Goal: Information Seeking & Learning: Learn about a topic

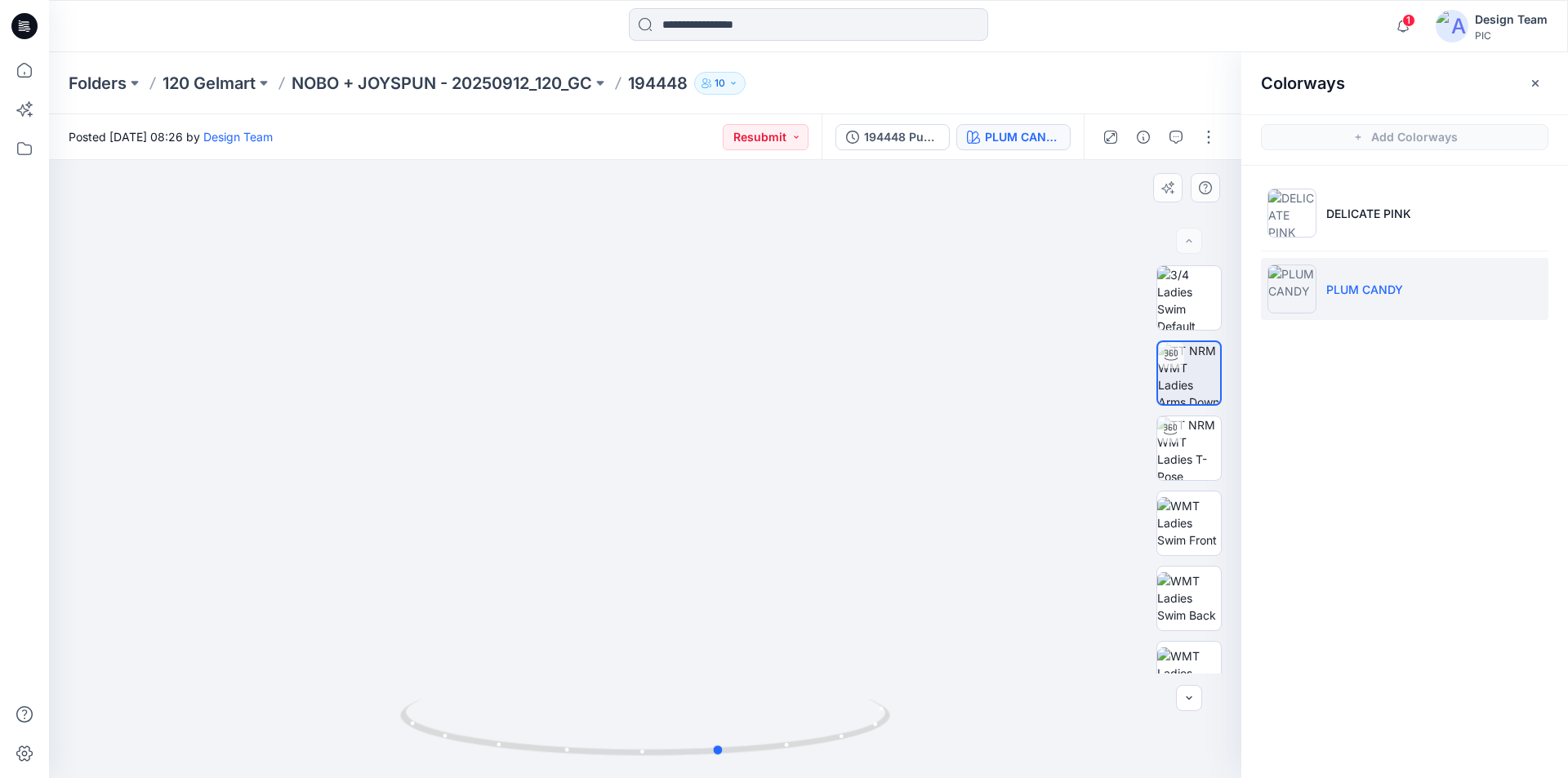
drag, startPoint x: 868, startPoint y: 733, endPoint x: 945, endPoint y: 769, distance: 85.0
click at [945, 769] on div at bounding box center [645, 469] width 1192 height 618
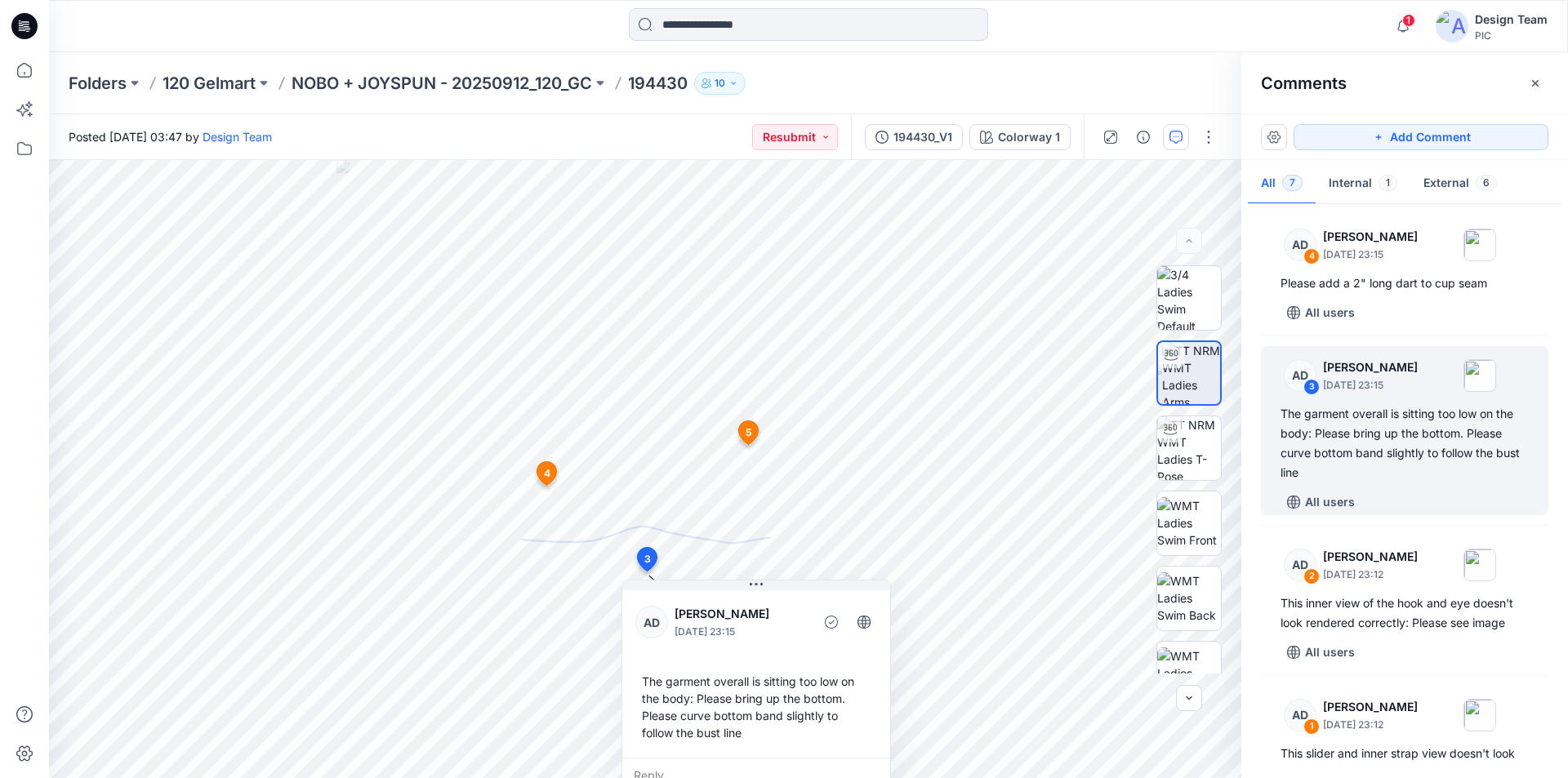
scroll to position [493, 0]
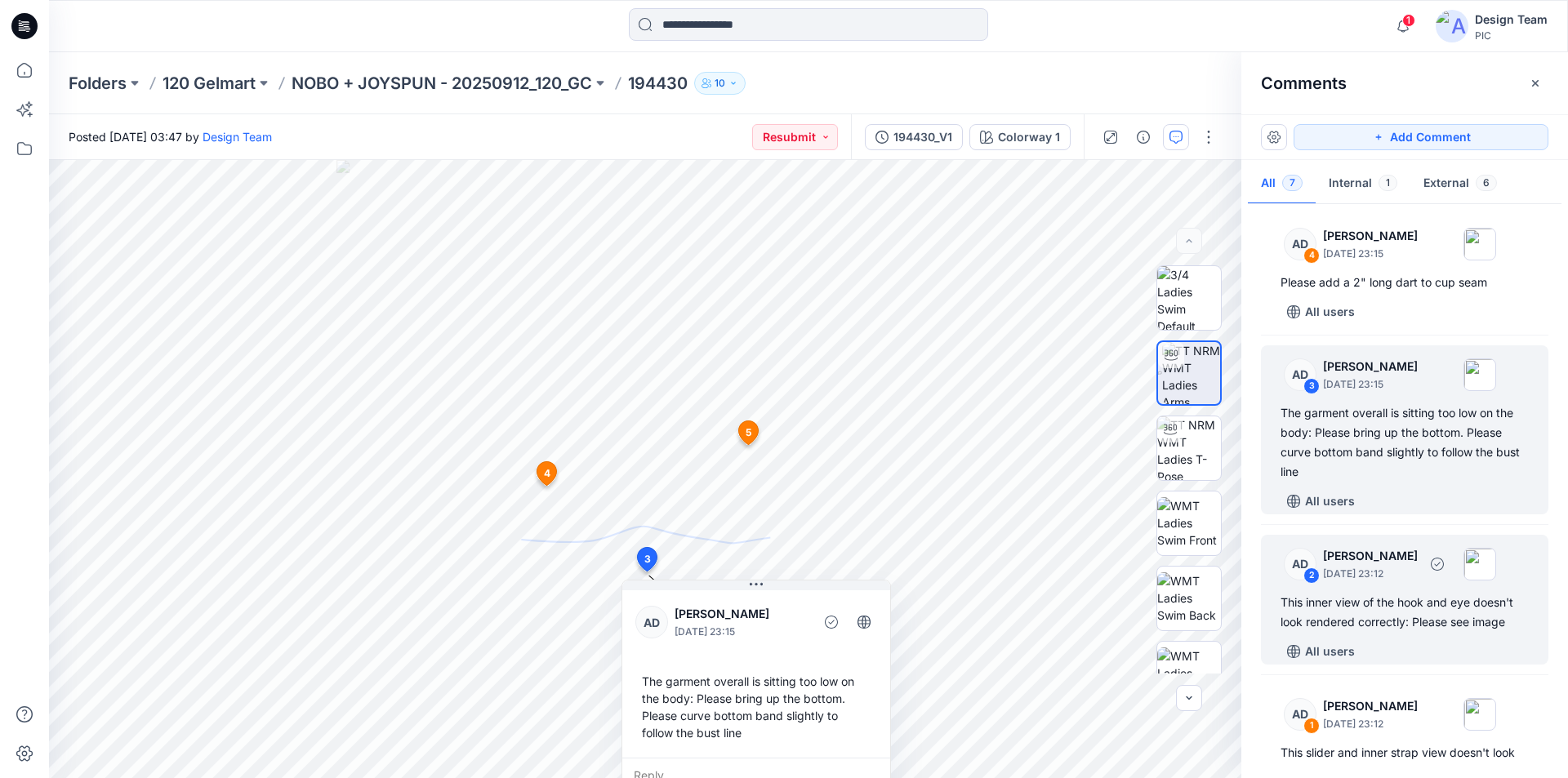
click at [1419, 593] on div "This inner view of the hook and eye doesn't look rendered correctly: Please see…" at bounding box center [1405, 612] width 249 height 39
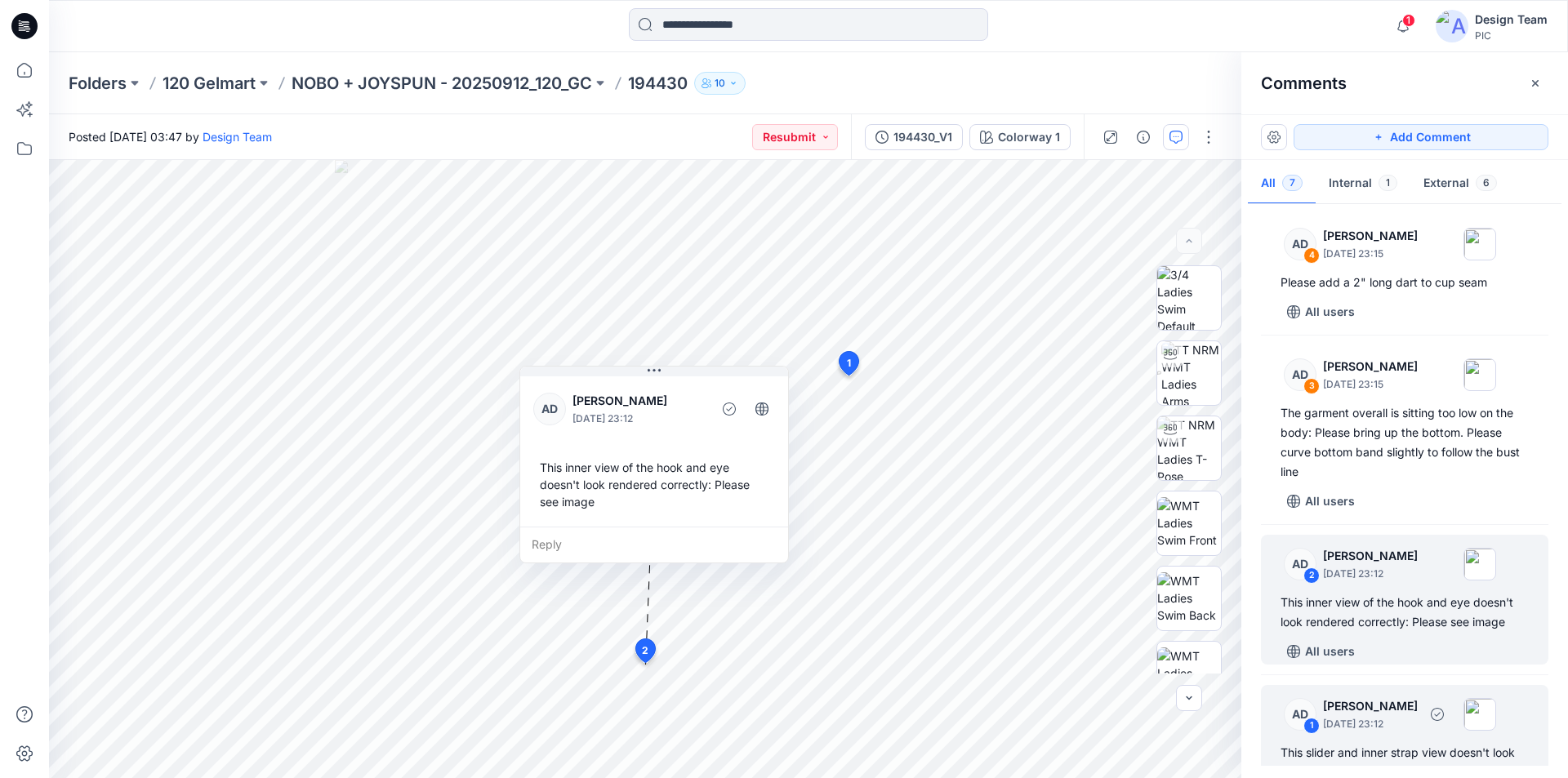
click at [1418, 717] on p "September 25, 2025 23:12" at bounding box center [1370, 724] width 95 height 16
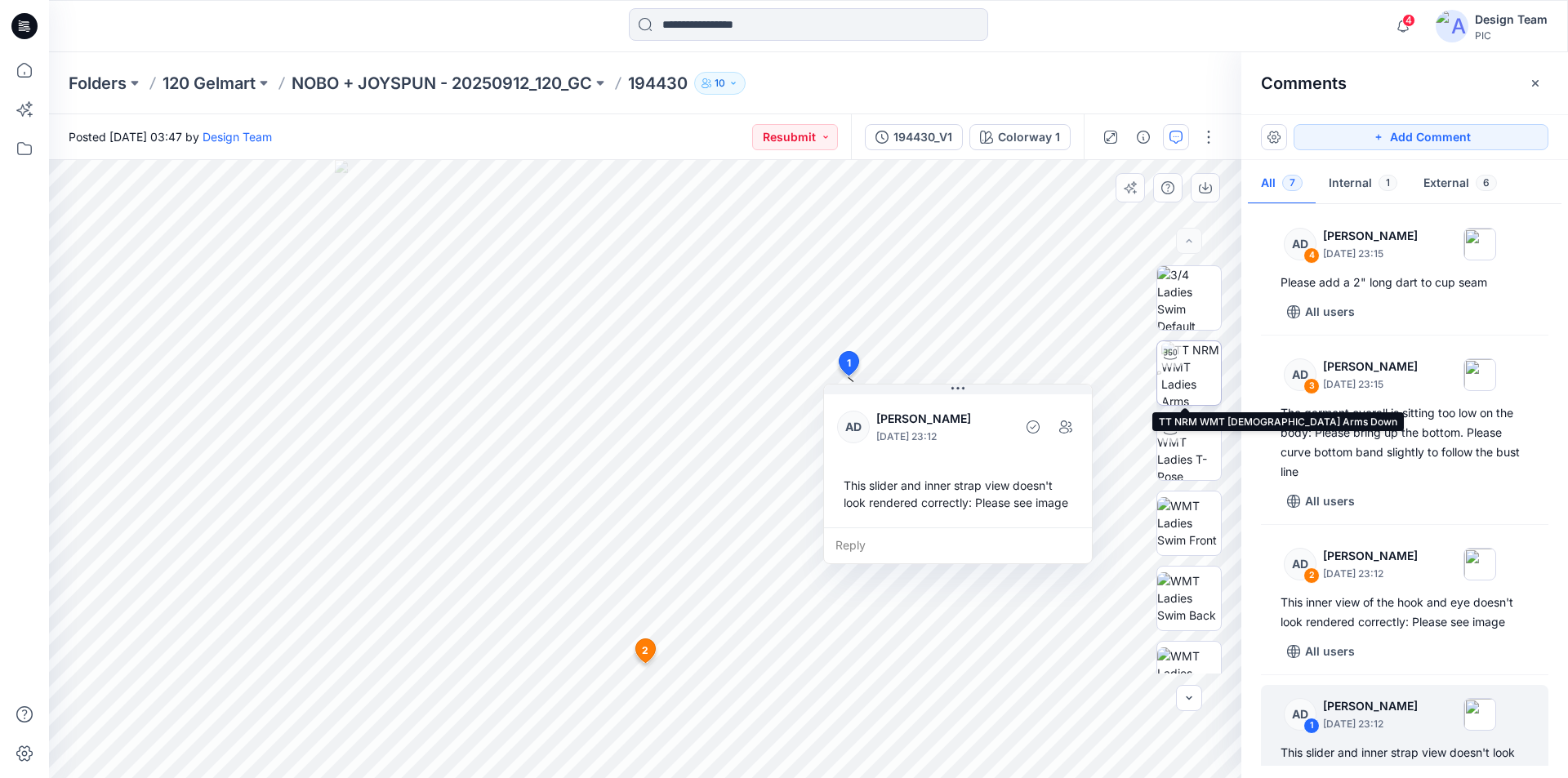
click at [1195, 374] on img at bounding box center [1191, 373] width 60 height 64
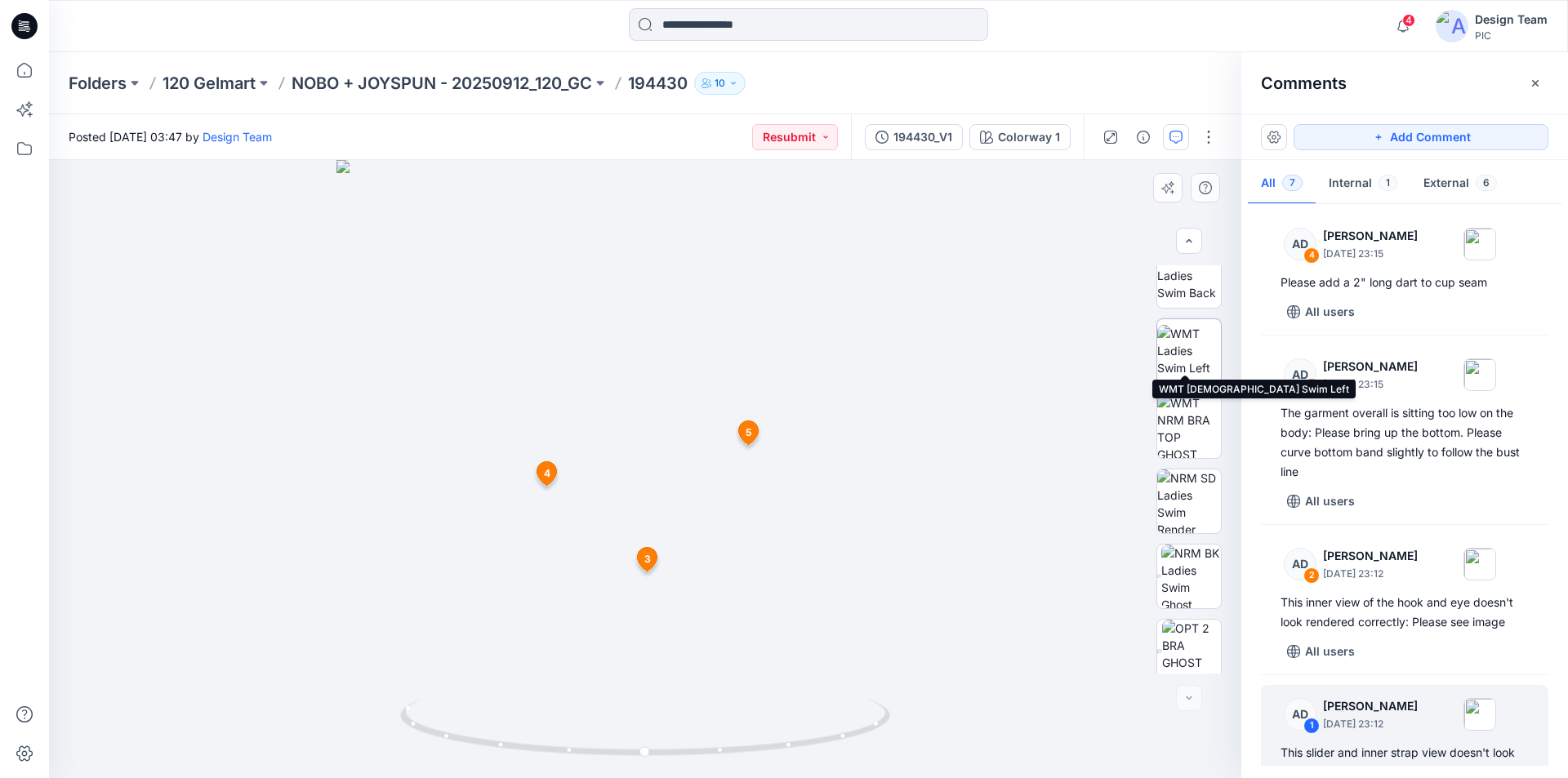
scroll to position [333, 0]
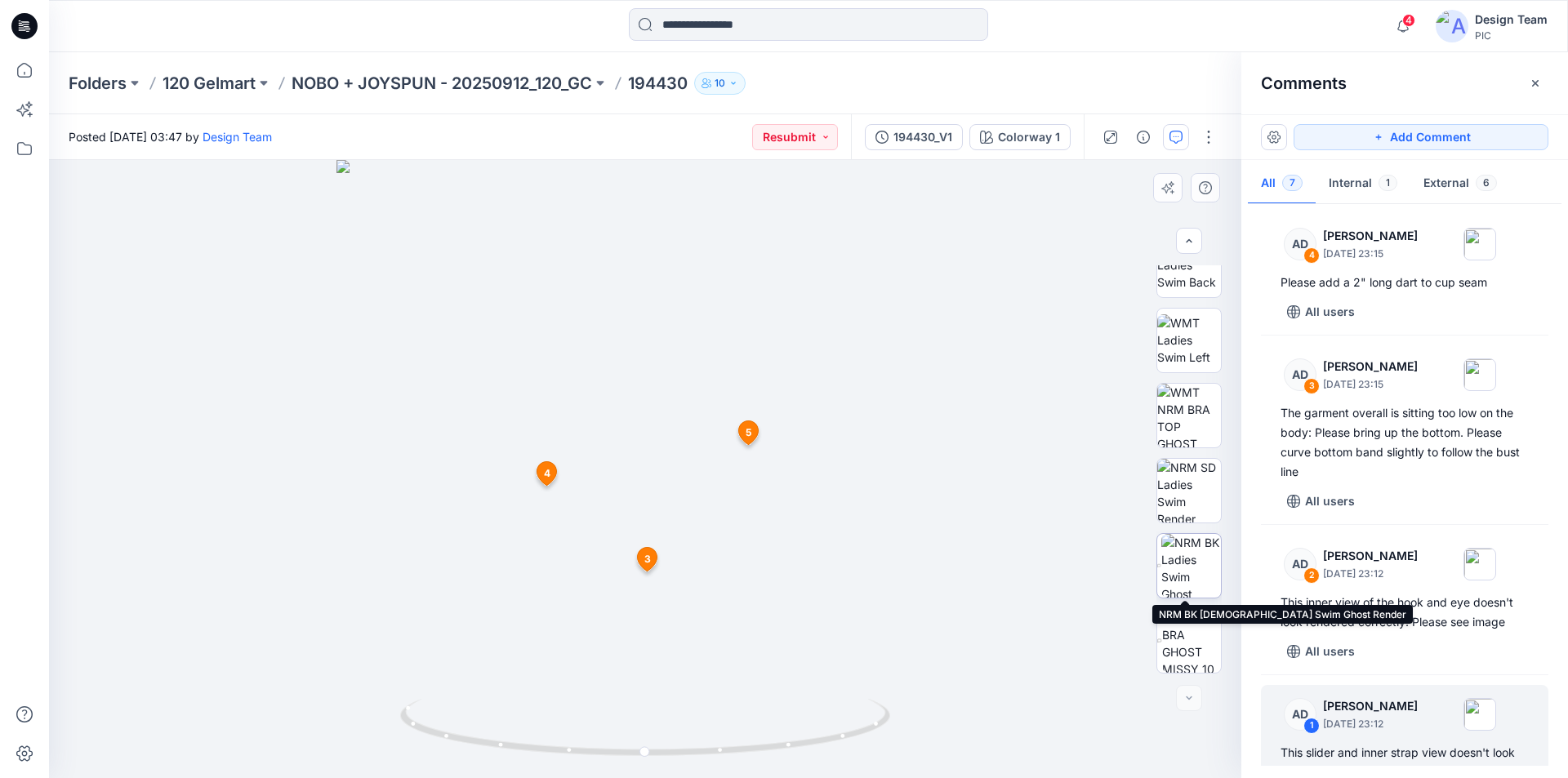
click at [1185, 563] on img at bounding box center [1191, 566] width 60 height 64
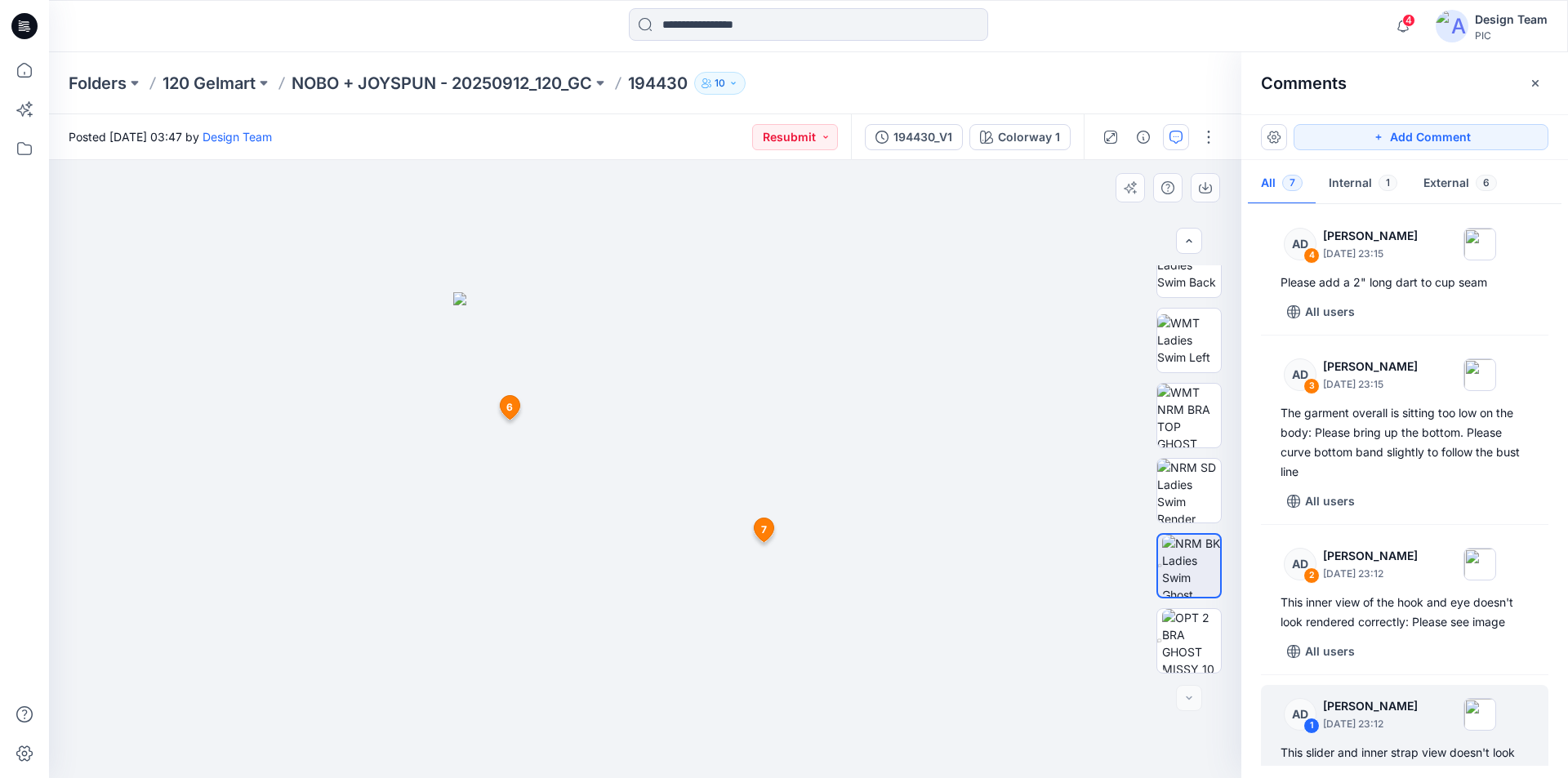
click at [760, 528] on icon at bounding box center [763, 529] width 20 height 23
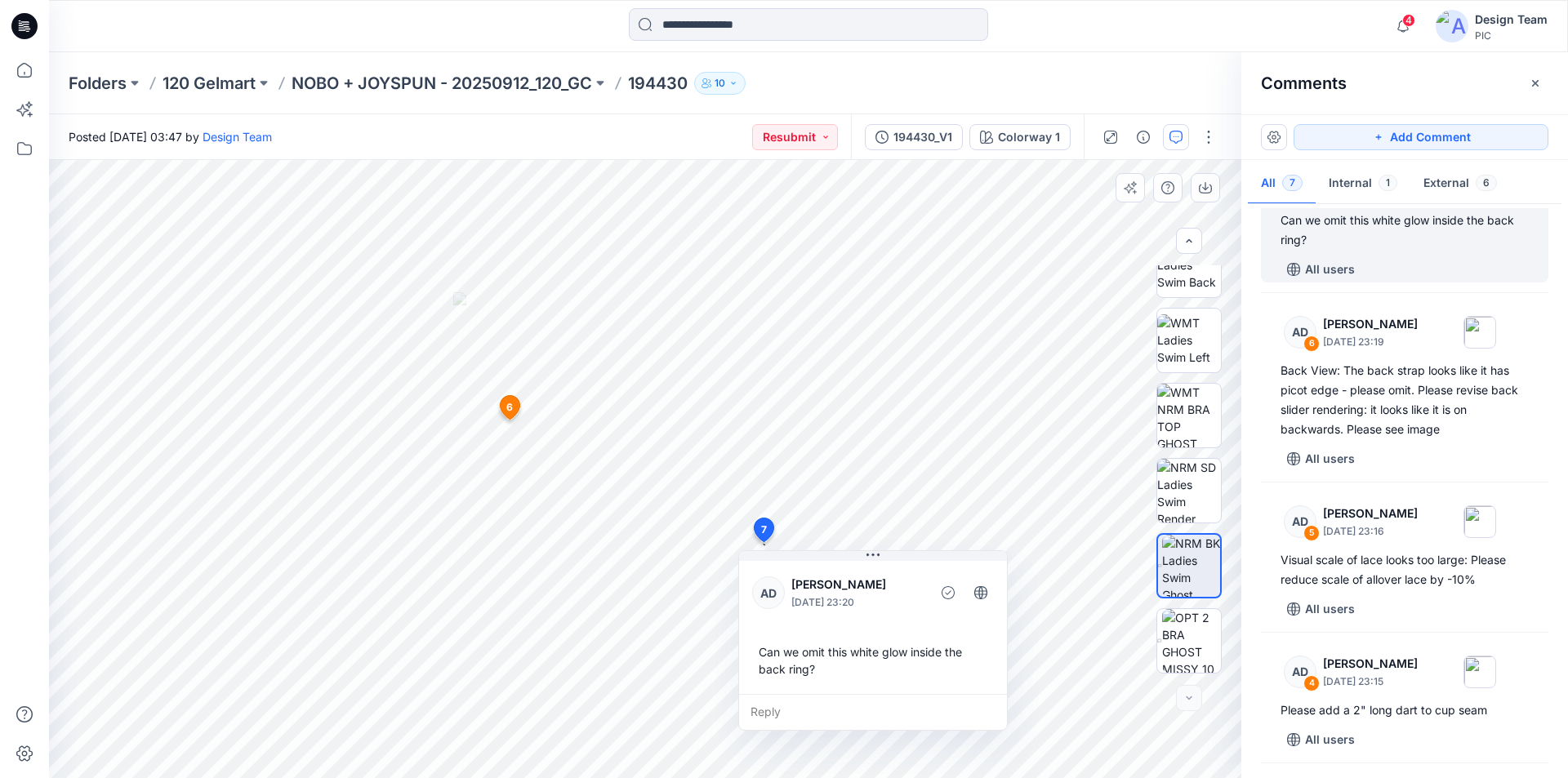
scroll to position [9, 0]
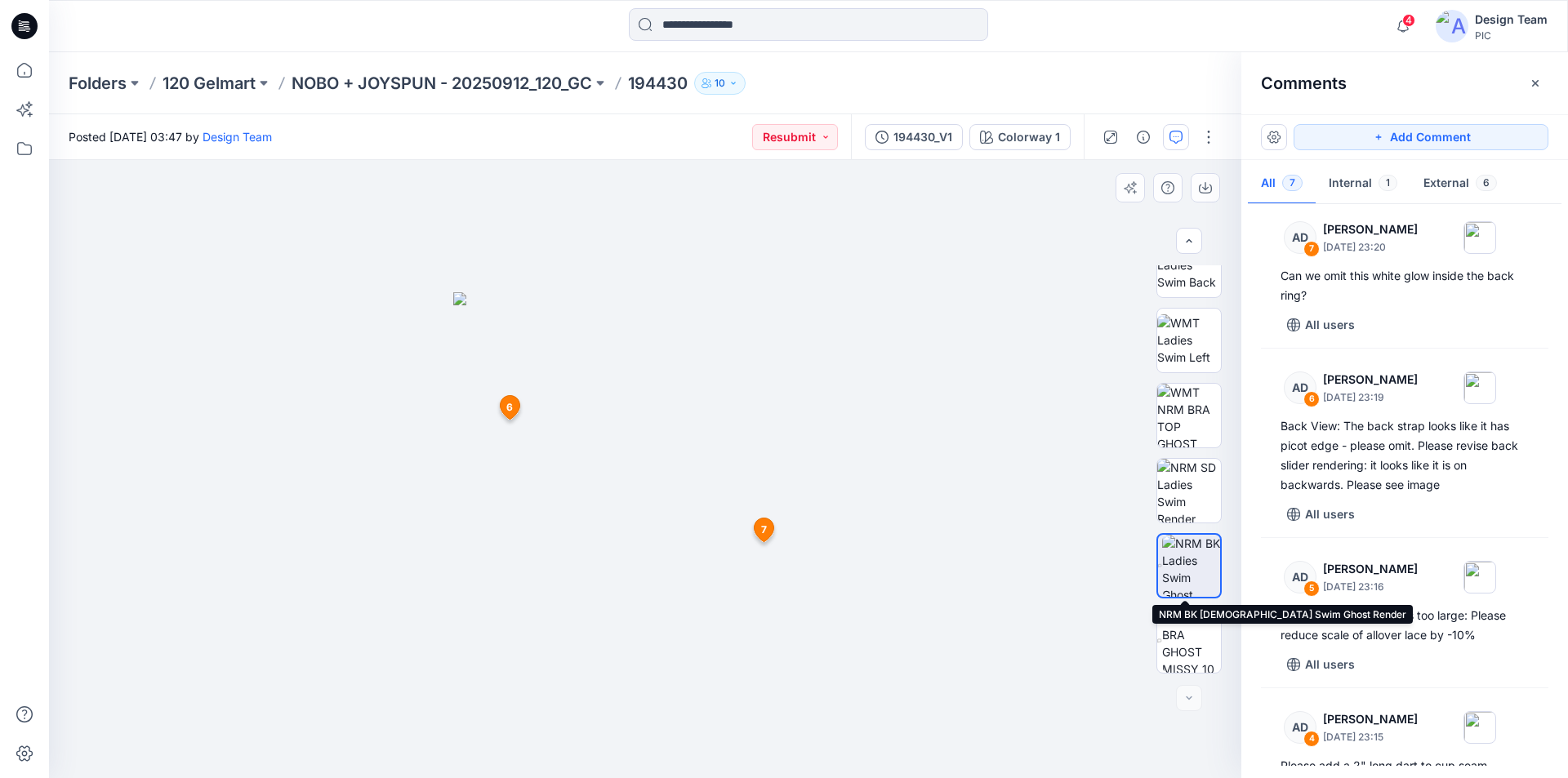
click at [1194, 565] on img at bounding box center [1191, 566] width 58 height 62
click at [1540, 80] on icon "button" at bounding box center [1535, 83] width 13 height 13
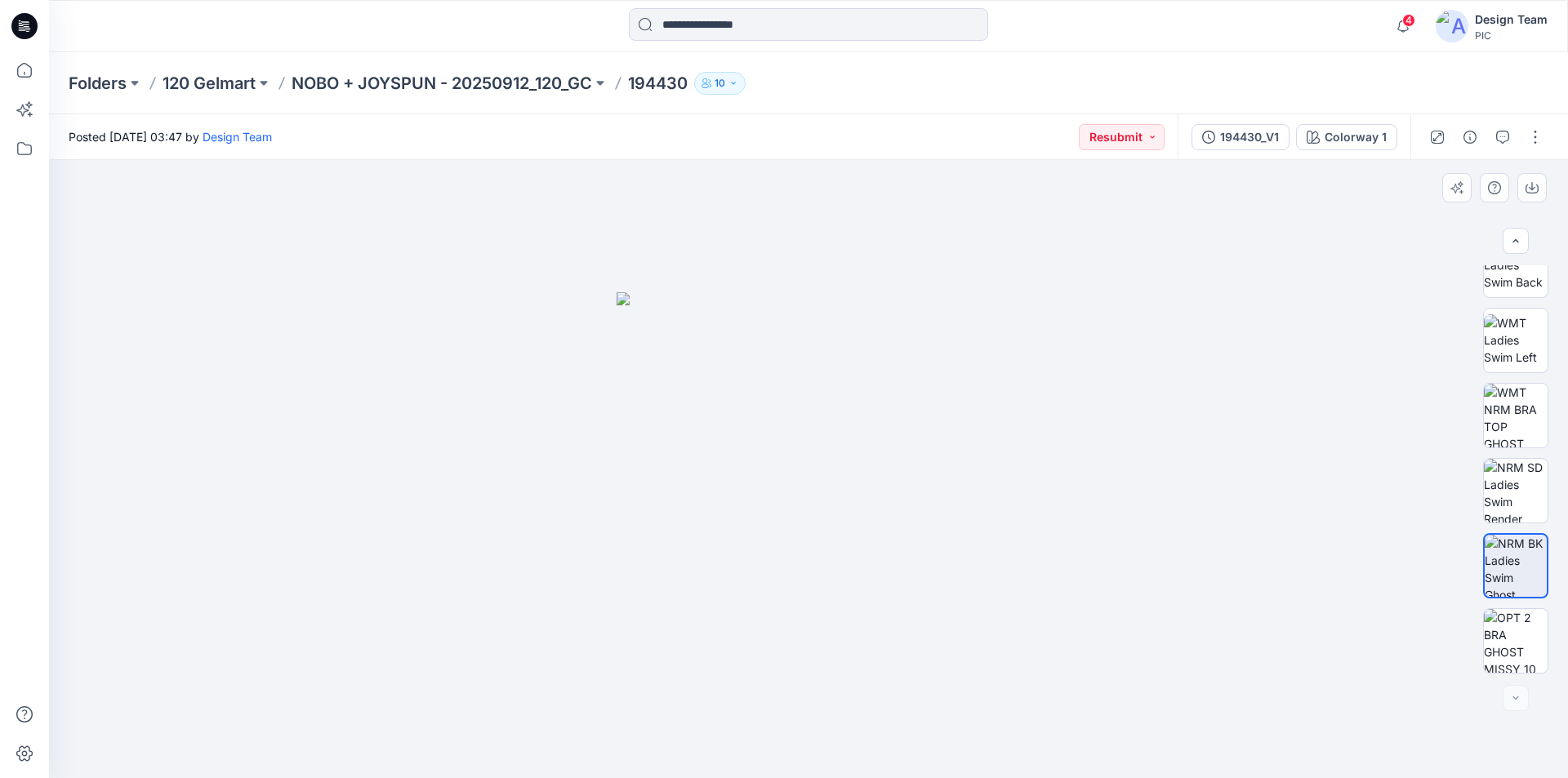
click at [971, 405] on img at bounding box center [808, 536] width 384 height 487
